Goal: Task Accomplishment & Management: Manage account settings

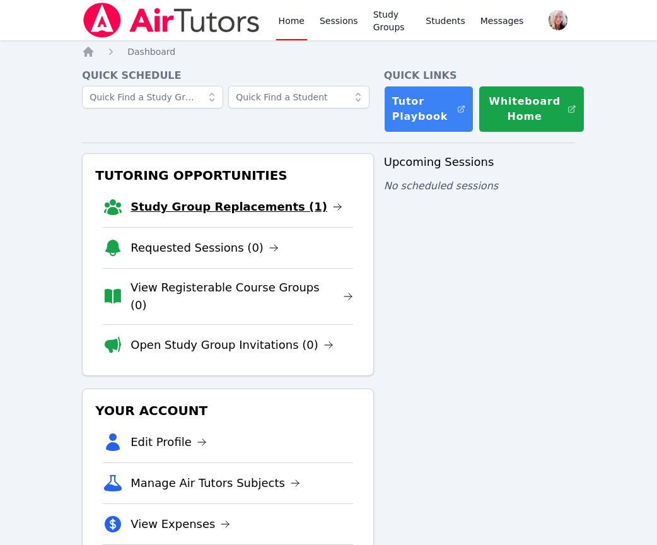
click at [249, 209] on link "Study Group Replacements (1)" at bounding box center [237, 207] width 212 height 18
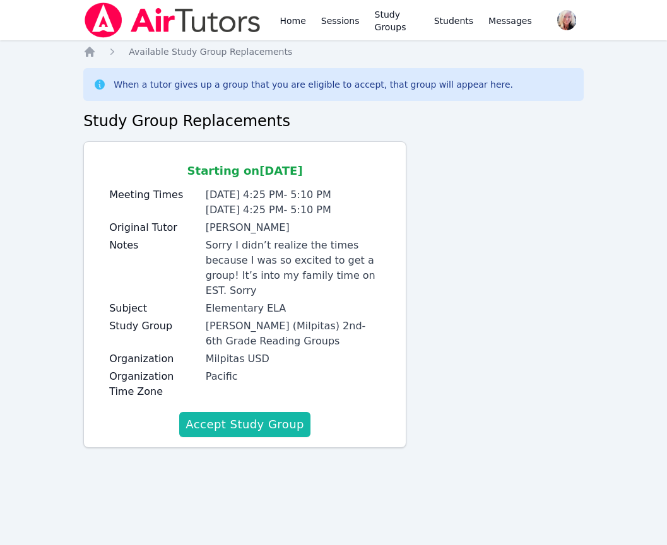
click at [264, 412] on button "Accept Study Group" at bounding box center [244, 424] width 131 height 25
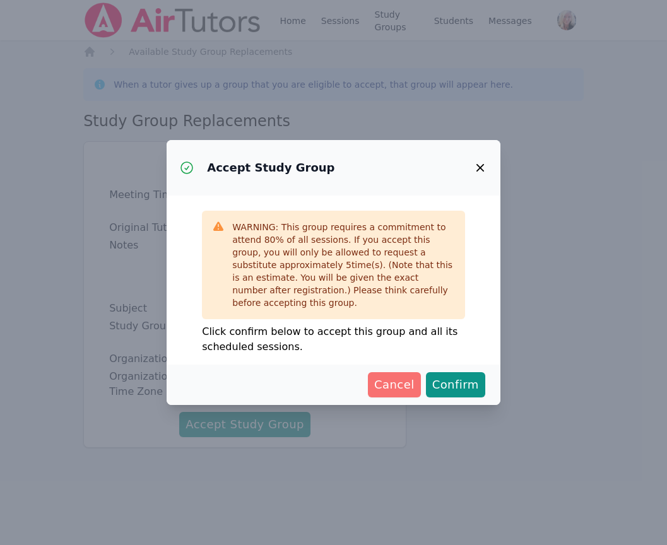
click at [411, 384] on span "Cancel" at bounding box center [394, 385] width 40 height 18
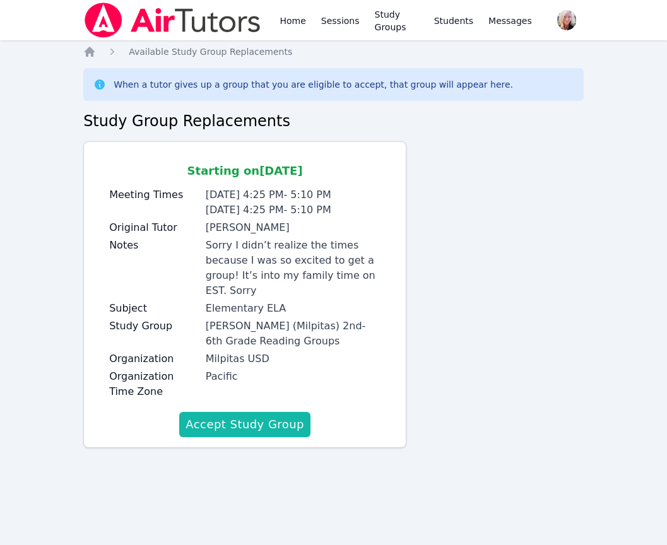
click at [238, 412] on button "Accept Study Group" at bounding box center [244, 424] width 131 height 25
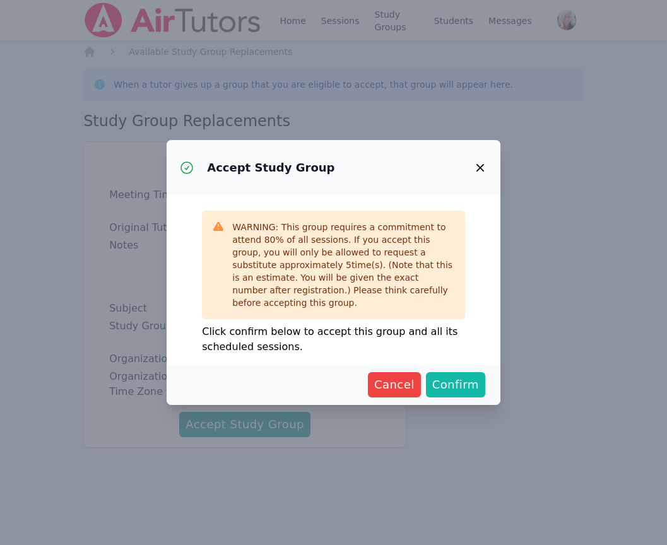
click at [438, 385] on span "Confirm" at bounding box center [455, 385] width 47 height 18
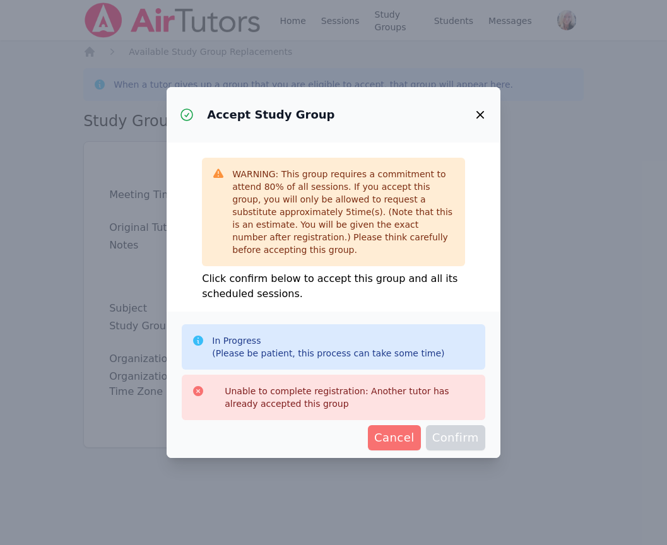
click at [399, 440] on span "Cancel" at bounding box center [394, 438] width 40 height 18
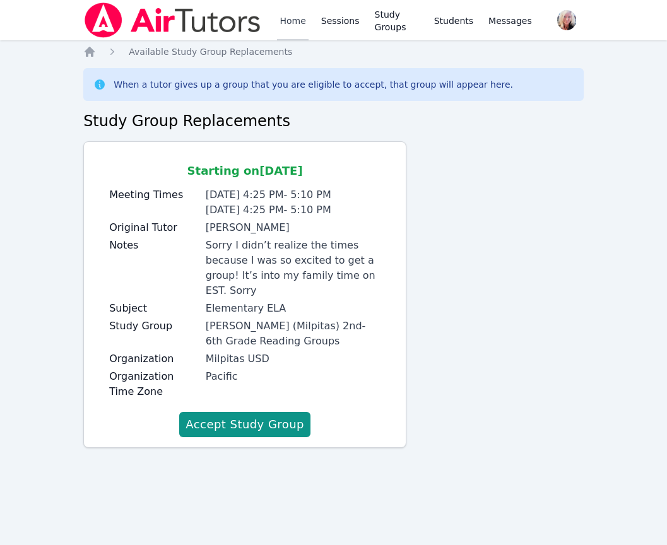
click at [295, 21] on link "Home" at bounding box center [292, 20] width 31 height 40
